Goal: Information Seeking & Learning: Learn about a topic

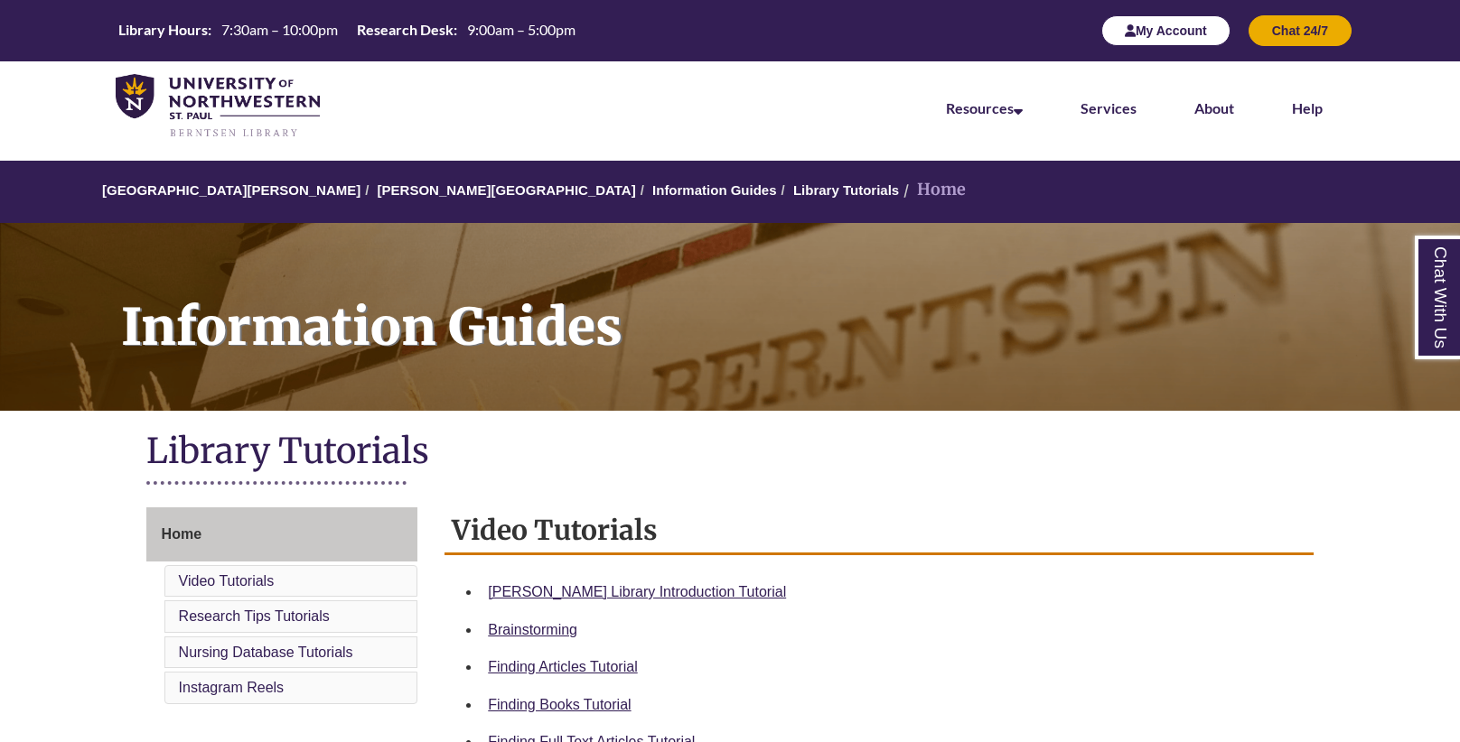
click at [1192, 25] on button "My Account" at bounding box center [1165, 30] width 129 height 31
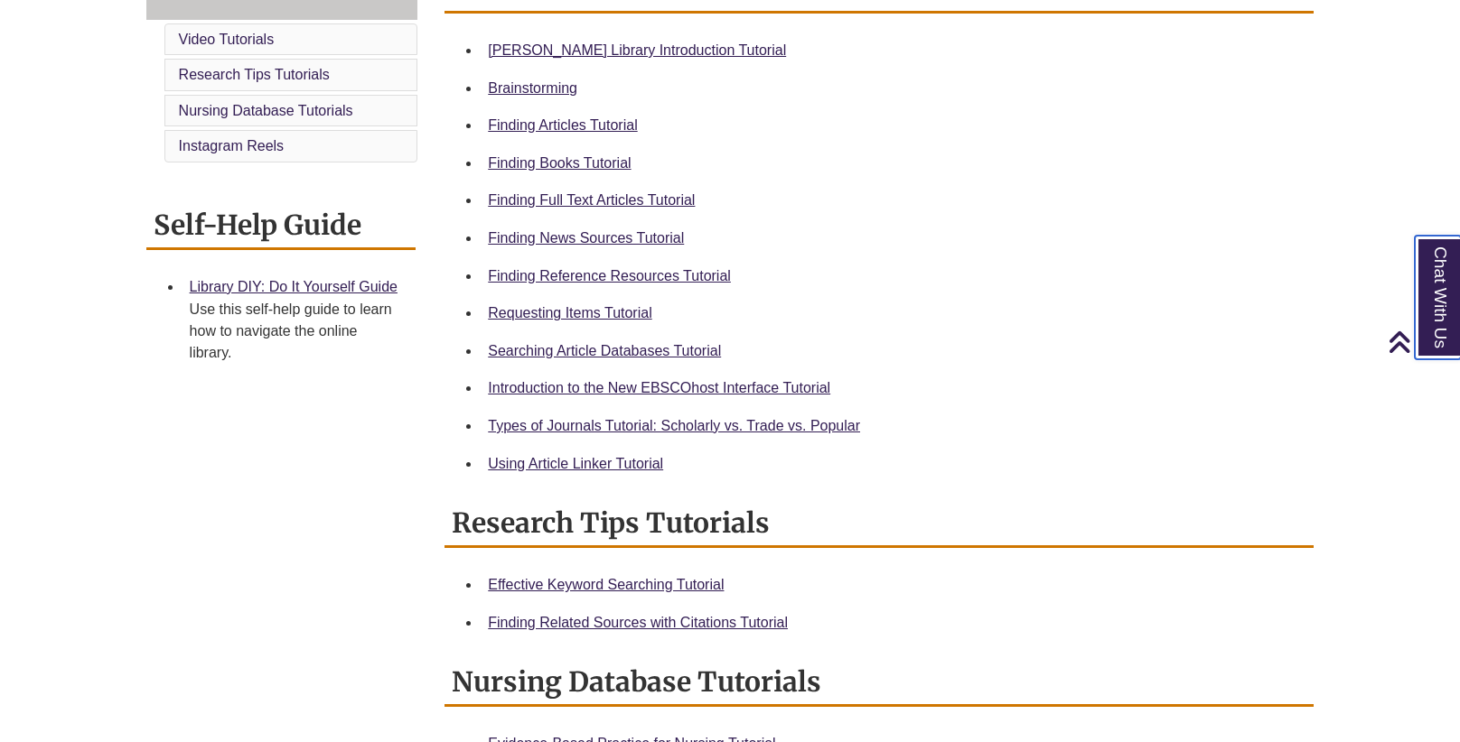
scroll to position [546, 0]
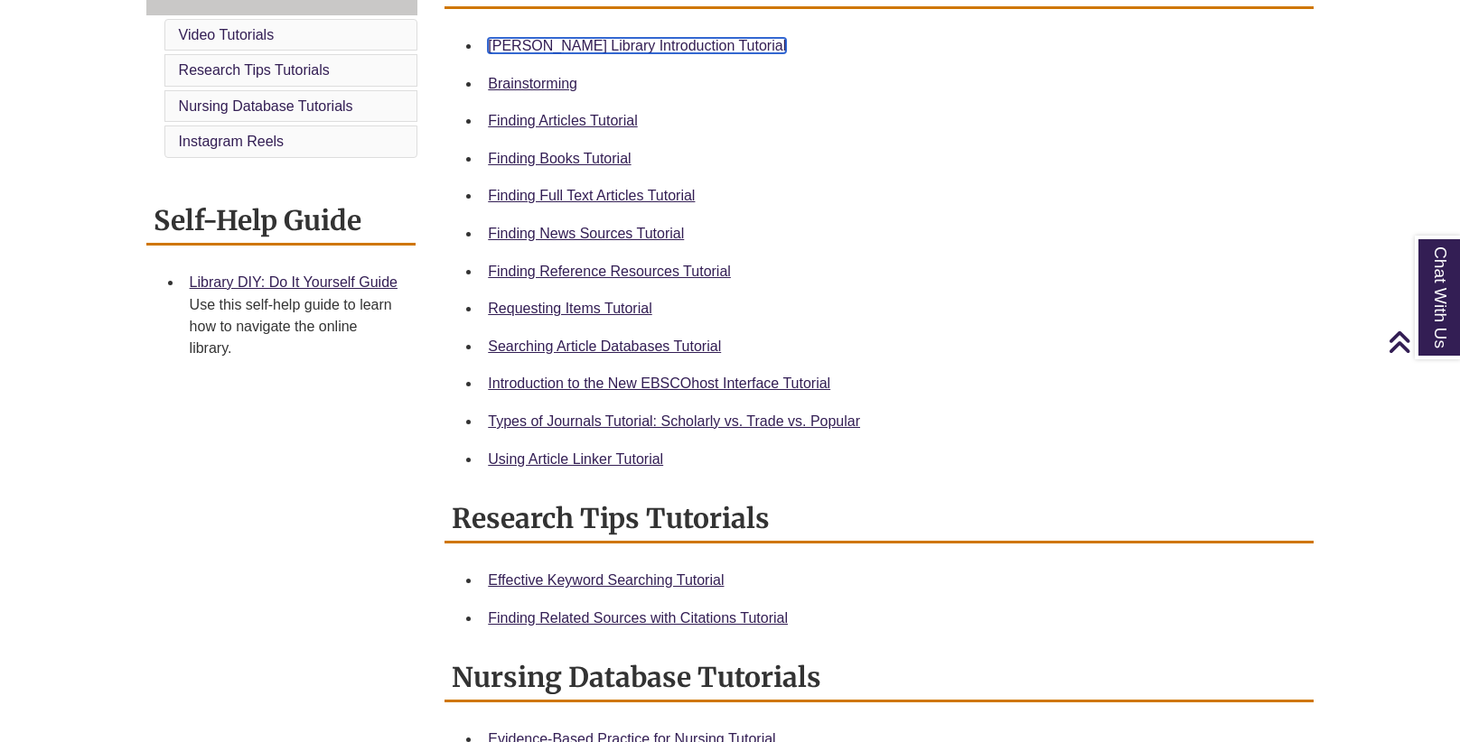
click at [660, 42] on link "Berntsen Library Introduction Tutorial" at bounding box center [637, 45] width 298 height 15
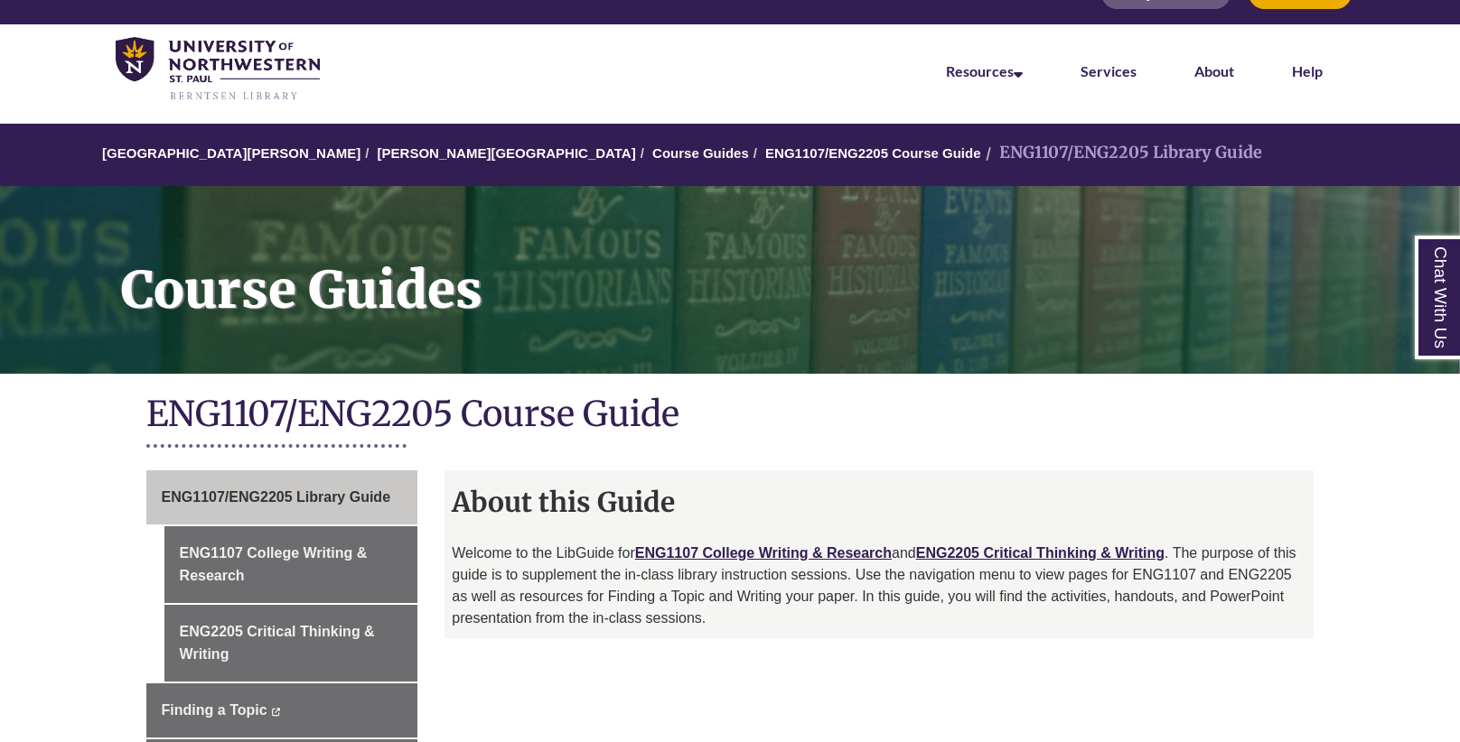
scroll to position [36, 0]
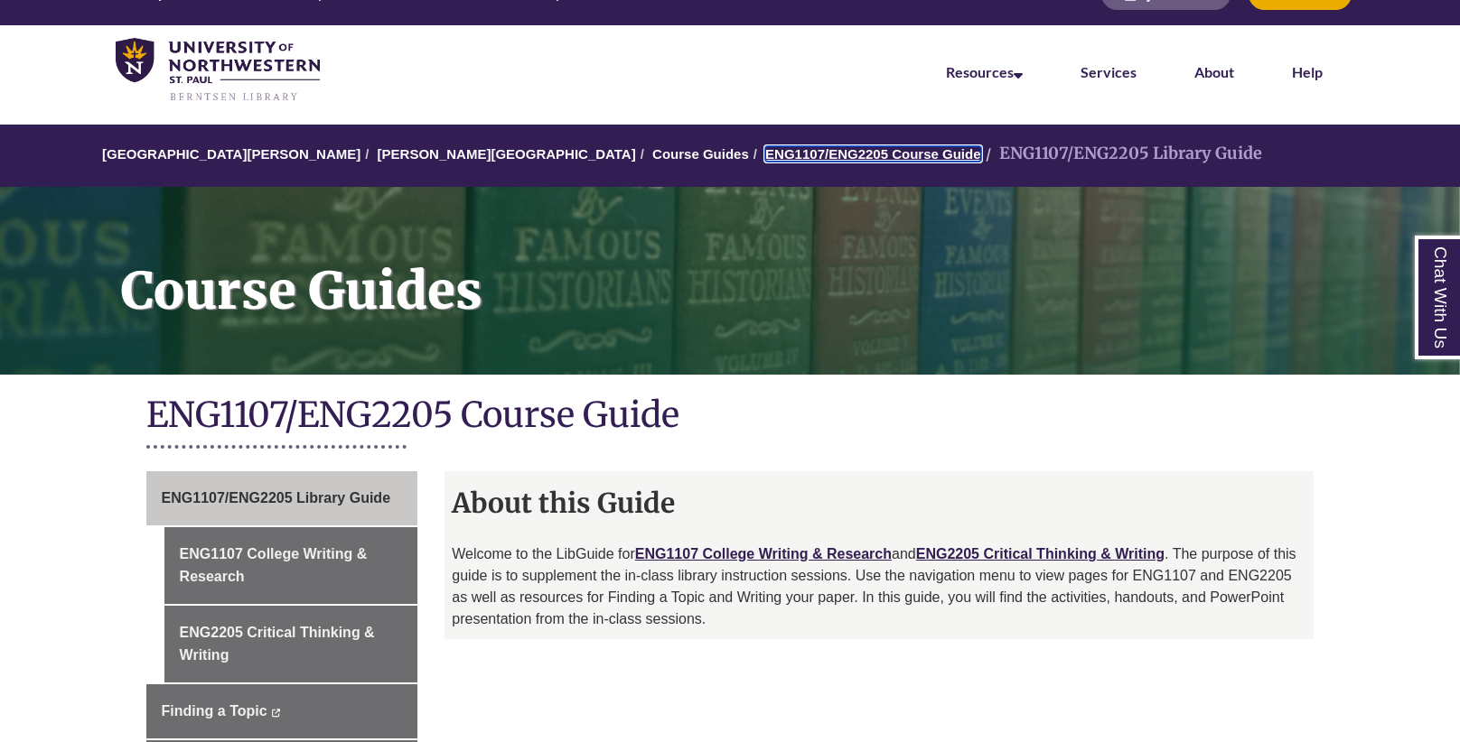
click at [765, 148] on link "ENG1107/ENG2205 Course Guide" at bounding box center [872, 153] width 215 height 15
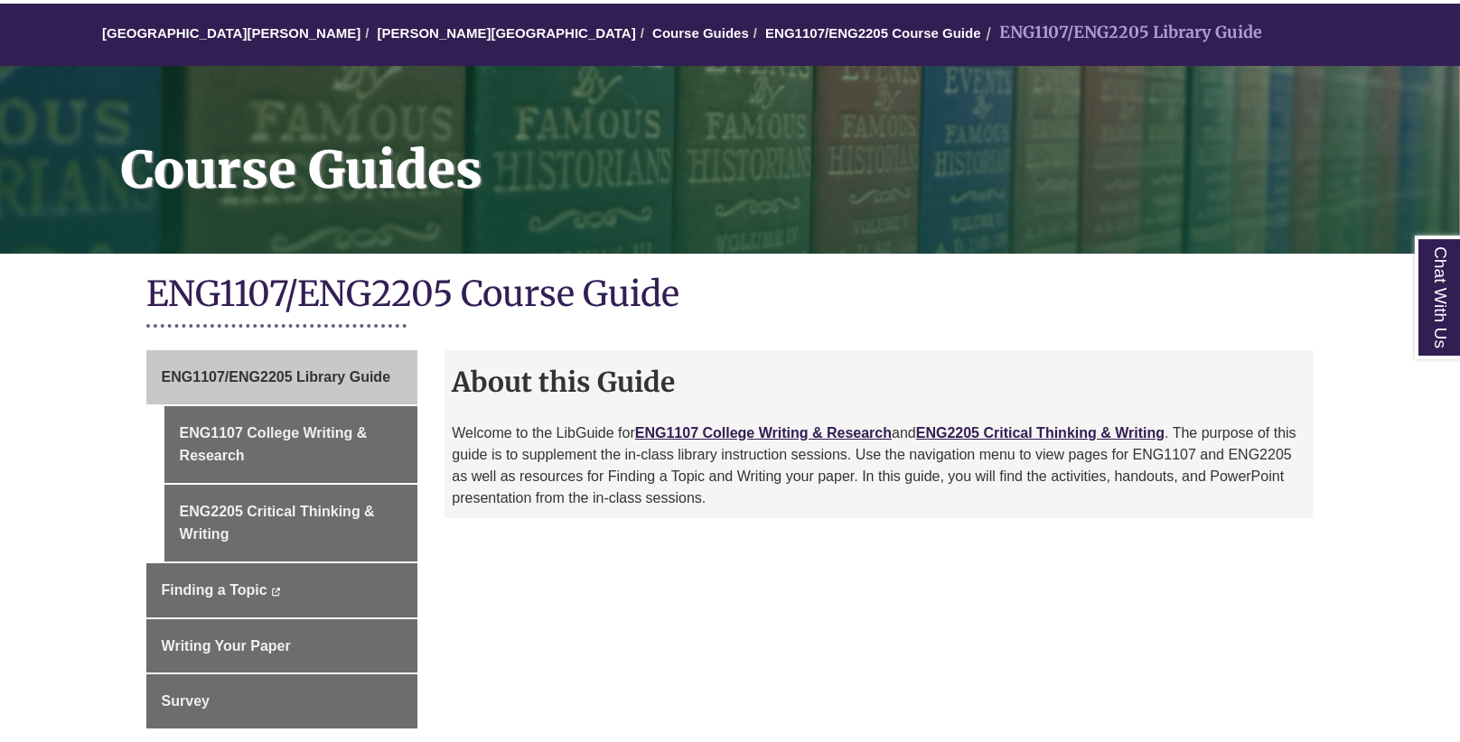
scroll to position [168, 0]
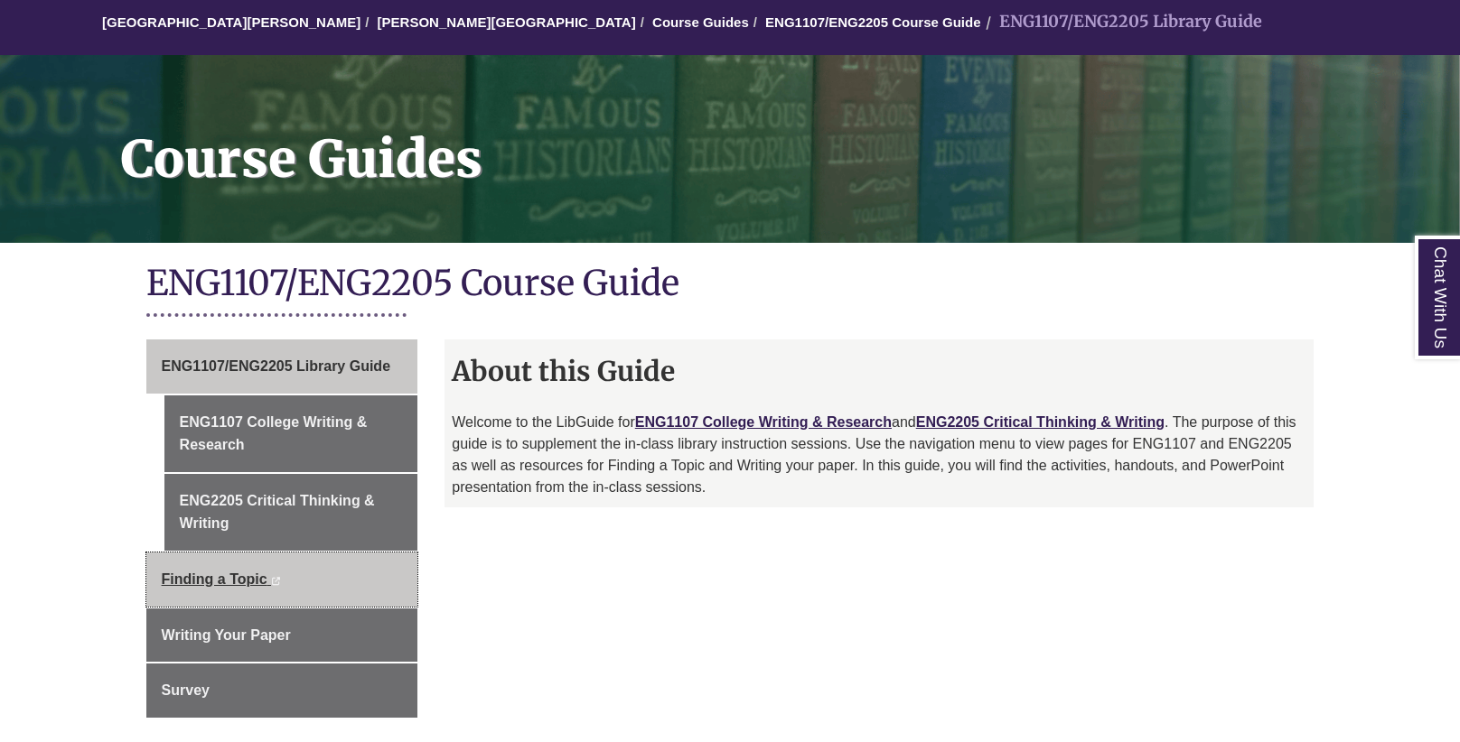
click at [294, 568] on link "Finding a Topic This link opens in a new window This link opens in a new window" at bounding box center [282, 580] width 272 height 54
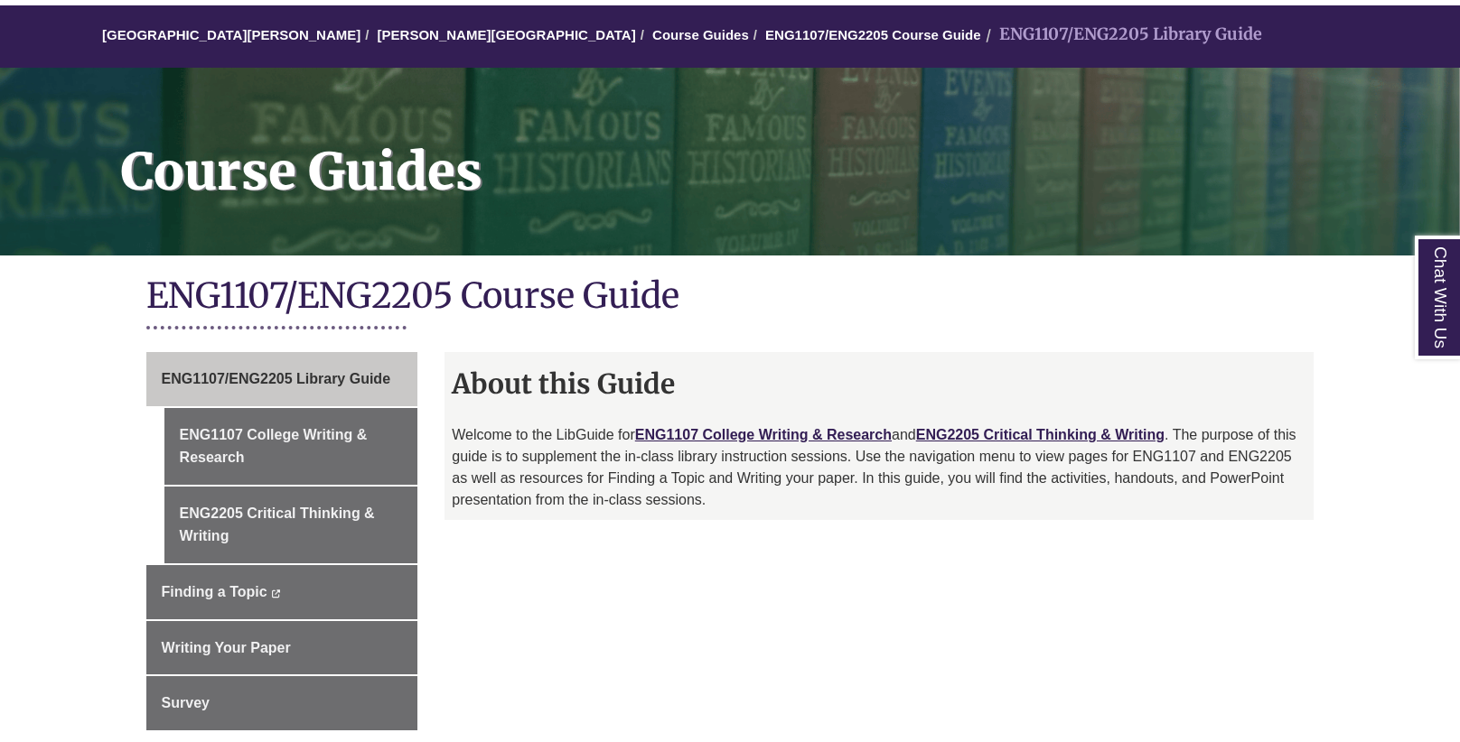
scroll to position [117, 0]
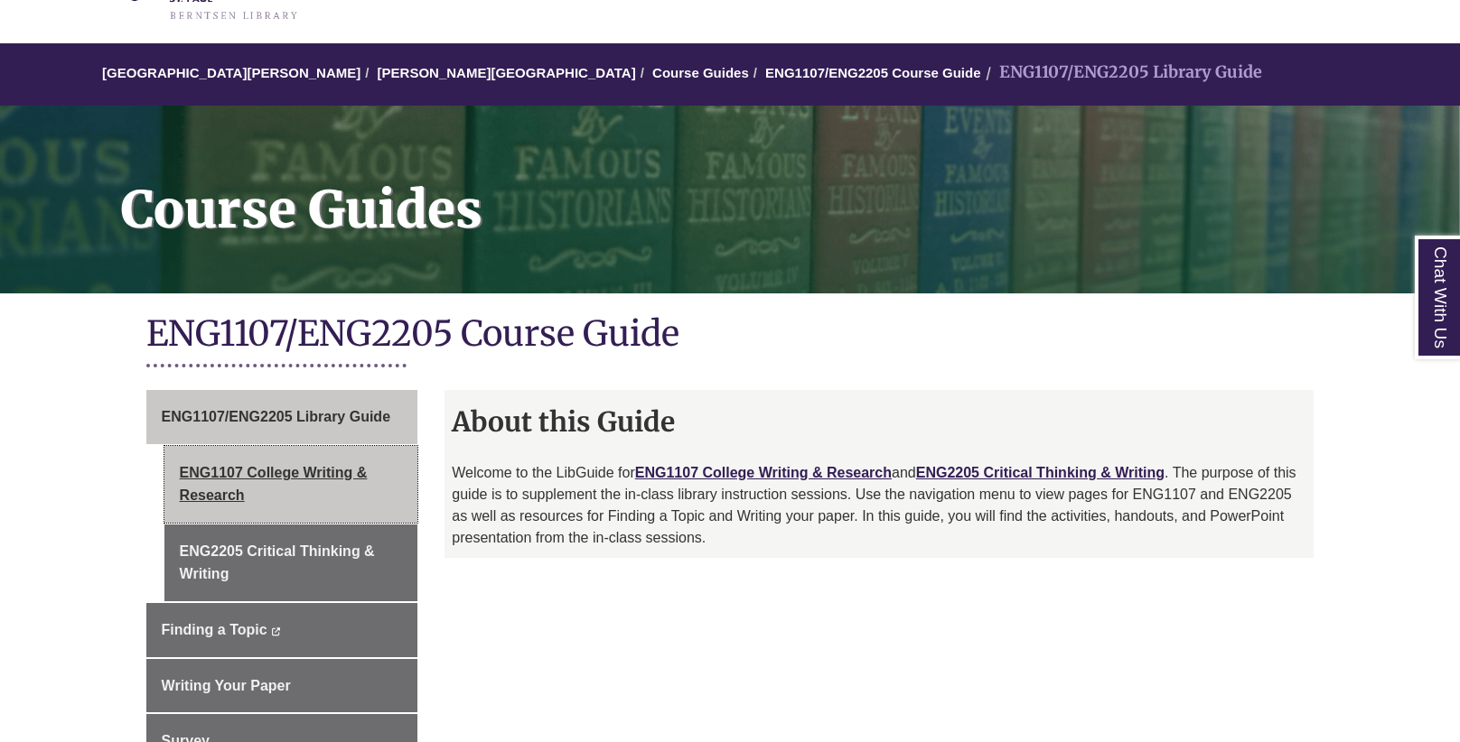
click at [279, 461] on link "ENG1107 College Writing & Research" at bounding box center [291, 484] width 254 height 77
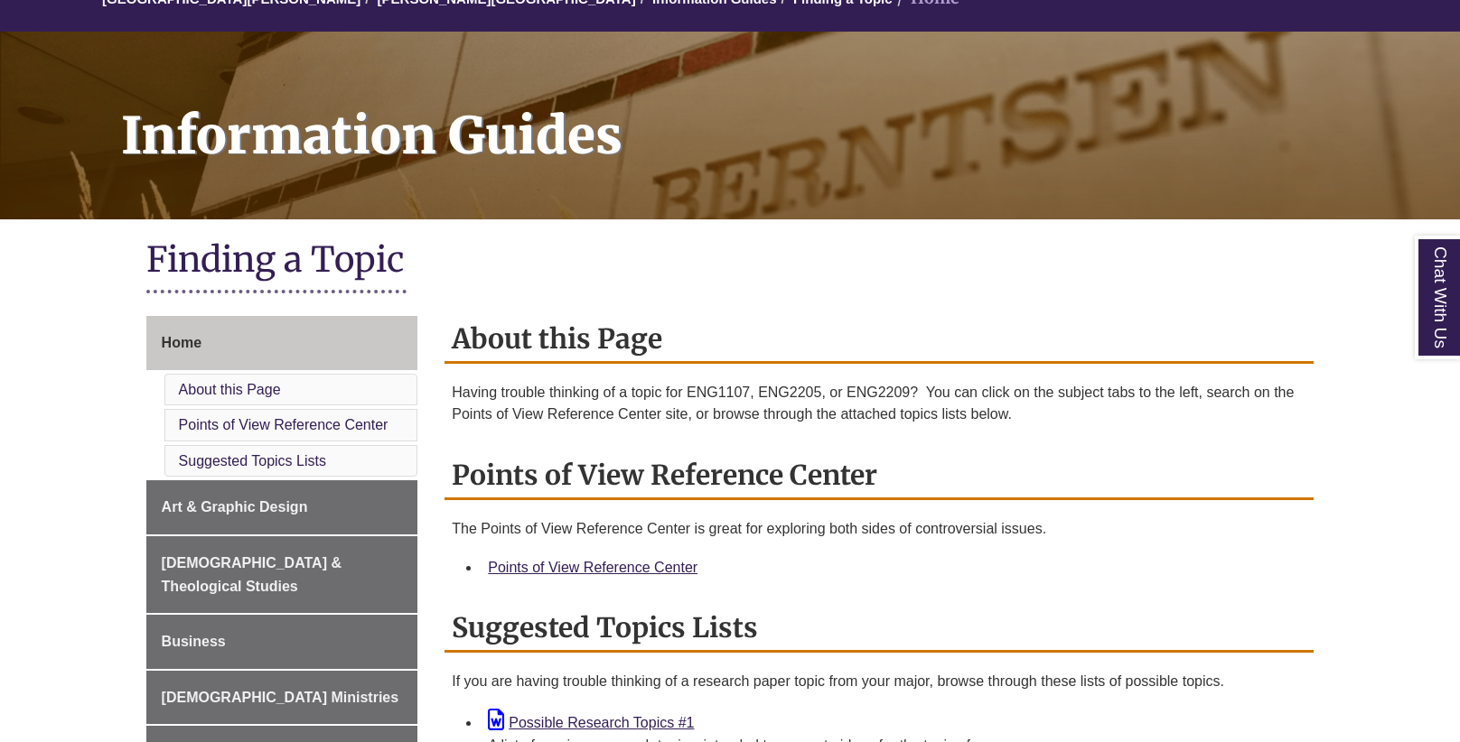
scroll to position [198, 0]
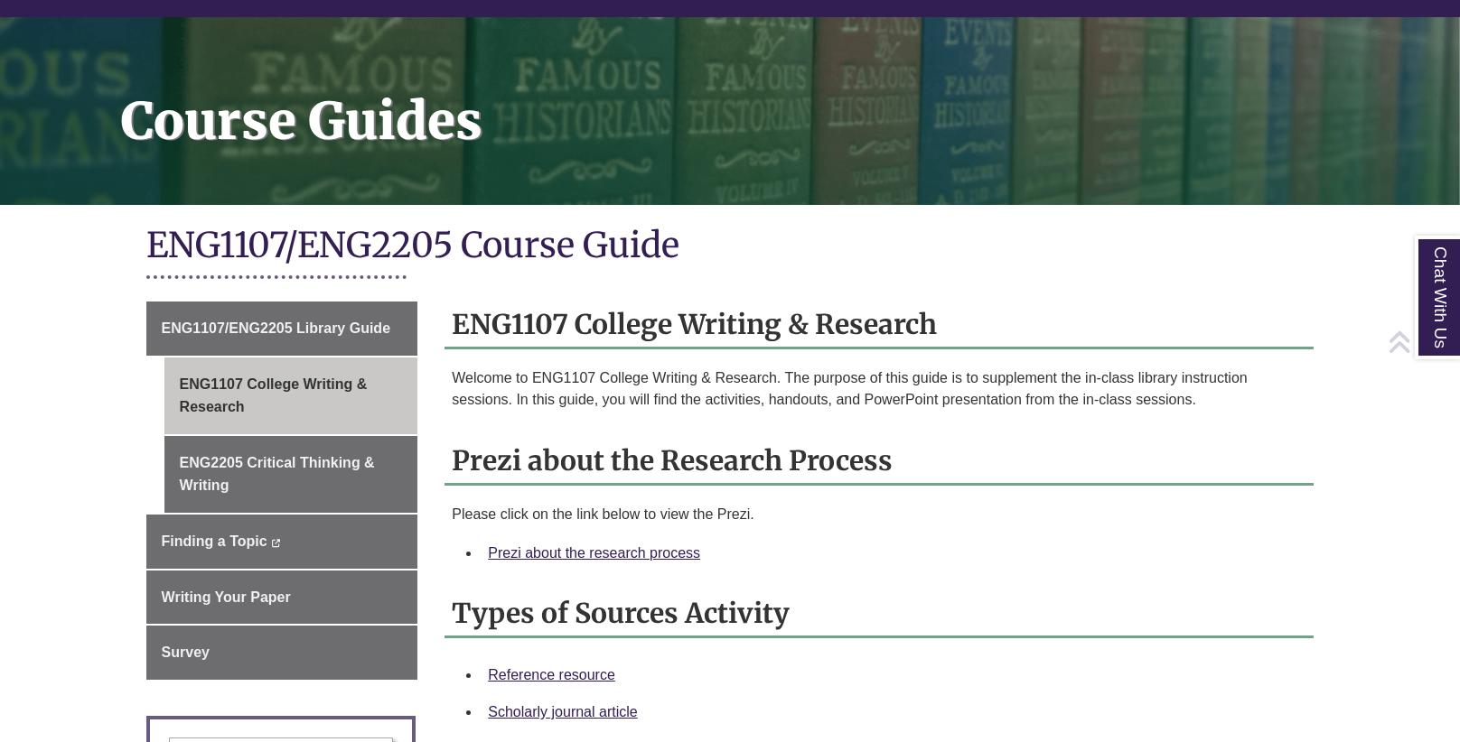
scroll to position [206, 0]
click at [630, 553] on link "Prezi about the research process" at bounding box center [594, 553] width 212 height 15
